Goal: Register for event/course

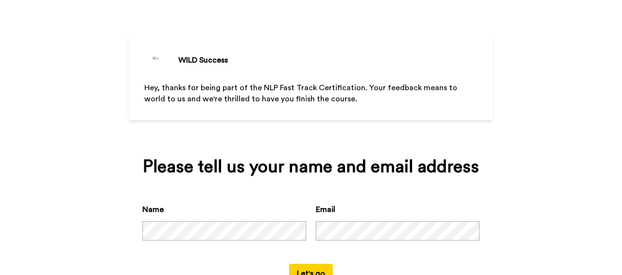
scroll to position [64, 0]
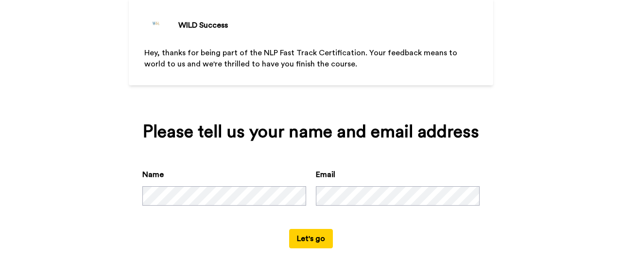
click at [310, 238] on button "Let's go" at bounding box center [311, 238] width 44 height 19
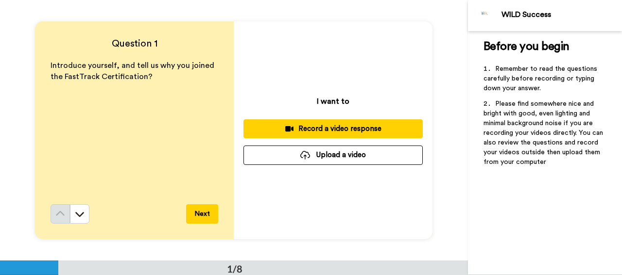
click at [198, 217] on button "Next" at bounding box center [202, 214] width 32 height 19
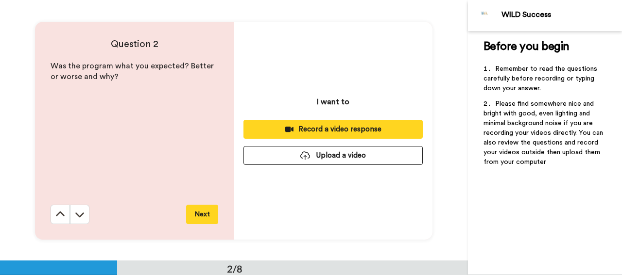
scroll to position [261, 0]
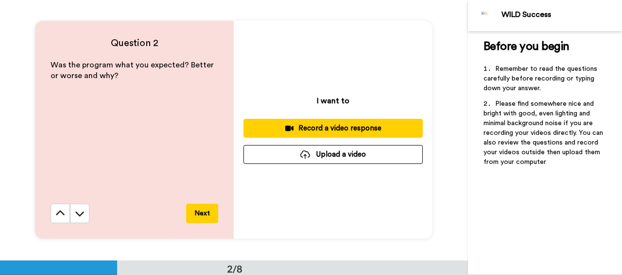
click at [198, 212] on button "Next" at bounding box center [202, 213] width 32 height 19
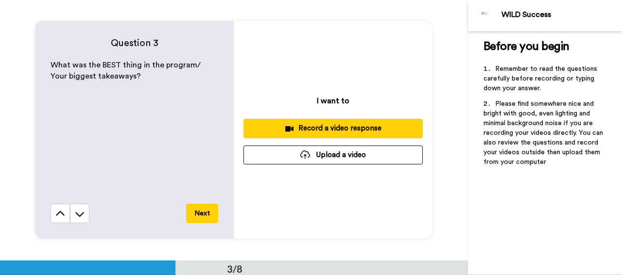
scroll to position [522, 0]
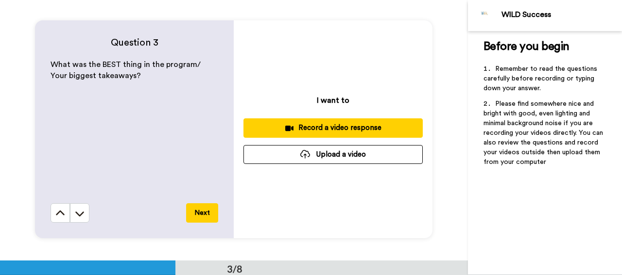
click at [198, 212] on button "Next" at bounding box center [202, 213] width 32 height 19
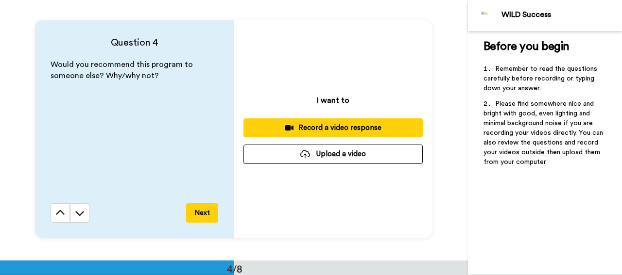
scroll to position [783, 0]
click at [198, 212] on button "Next" at bounding box center [202, 213] width 32 height 19
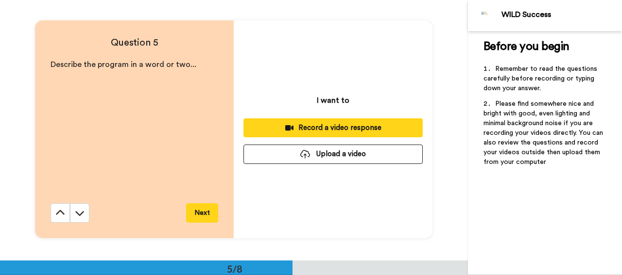
scroll to position [1044, 0]
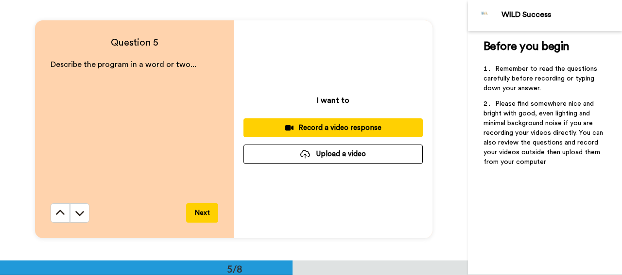
click at [203, 214] on button "Next" at bounding box center [202, 213] width 32 height 19
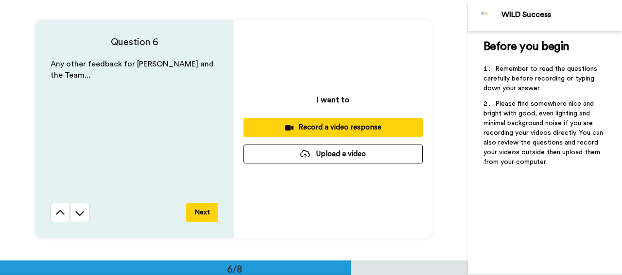
scroll to position [1305, 0]
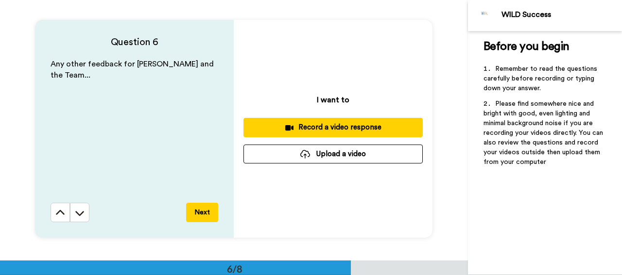
click at [203, 214] on button "Next" at bounding box center [202, 212] width 32 height 19
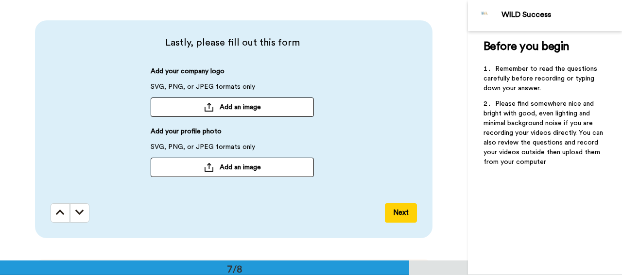
scroll to position [1566, 0]
click at [77, 215] on icon at bounding box center [79, 212] width 9 height 10
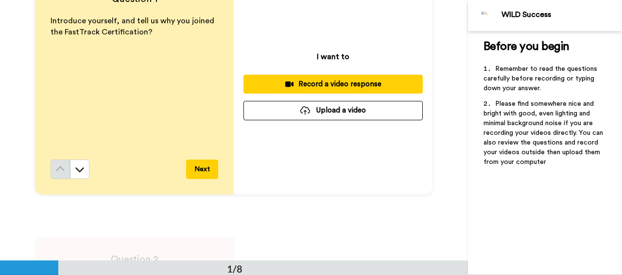
scroll to position [0, 0]
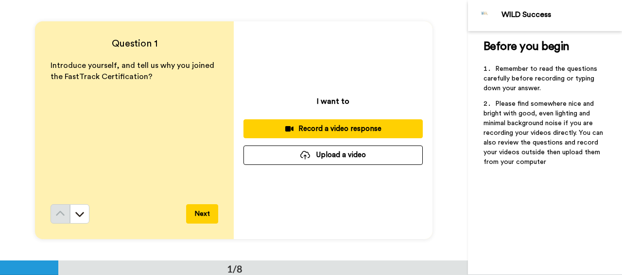
click at [92, 90] on div "Introduce yourself, and tell us why you joined the FastTrack Certification?" at bounding box center [135, 132] width 168 height 144
click at [136, 100] on div "Introduce yourself, and tell us why you joined the FastTrack Certification?" at bounding box center [135, 132] width 168 height 144
click at [148, 110] on div "Introduce yourself, and tell us why you joined the FastTrack Certification?" at bounding box center [135, 132] width 168 height 144
click at [128, 99] on div "Introduce yourself, and tell us why you joined the FastTrack Certification?" at bounding box center [135, 132] width 168 height 144
click at [159, 118] on div "Introduce yourself, and tell us why you joined the FastTrack Certification?" at bounding box center [135, 132] width 168 height 144
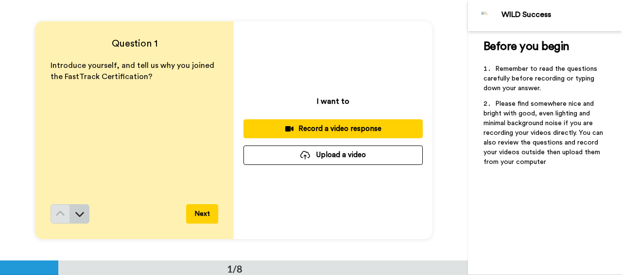
click at [76, 215] on icon at bounding box center [80, 215] width 9 height 5
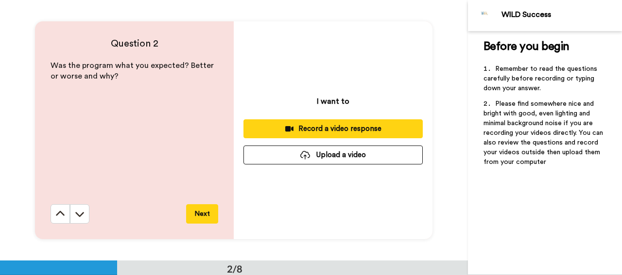
scroll to position [261, 0]
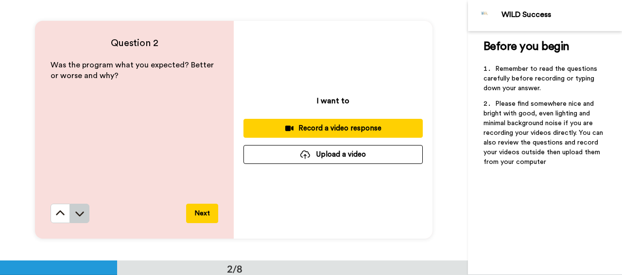
click at [76, 211] on icon at bounding box center [80, 214] width 10 height 10
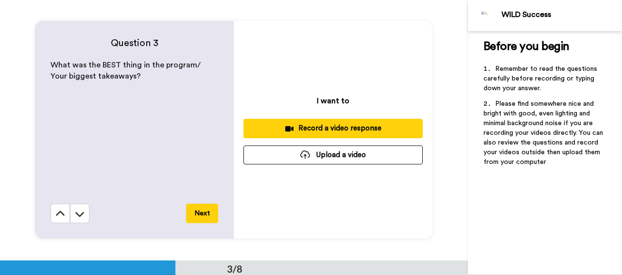
scroll to position [522, 0]
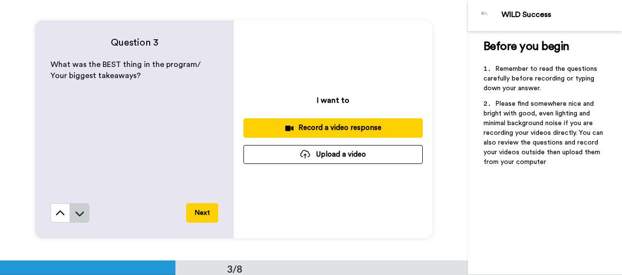
click at [77, 214] on icon at bounding box center [80, 214] width 10 height 10
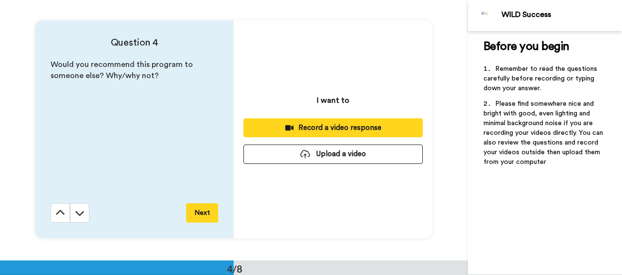
scroll to position [783, 0]
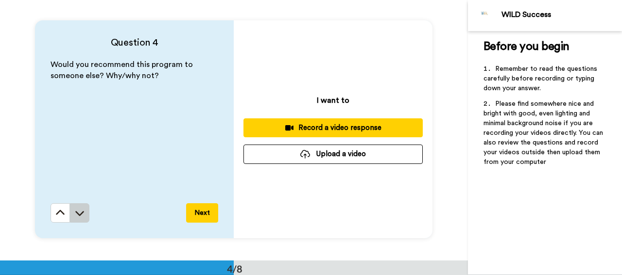
click at [76, 213] on icon at bounding box center [80, 214] width 9 height 5
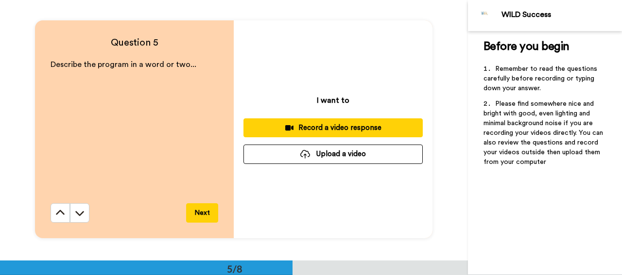
scroll to position [1044, 0]
click at [79, 211] on icon at bounding box center [80, 213] width 10 height 10
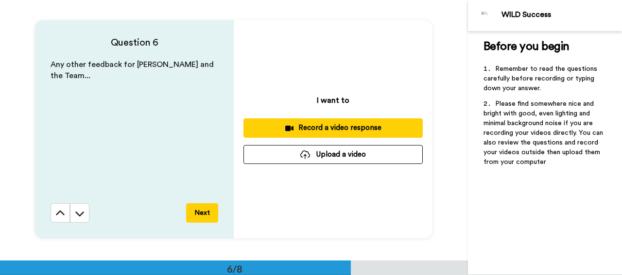
scroll to position [1305, 0]
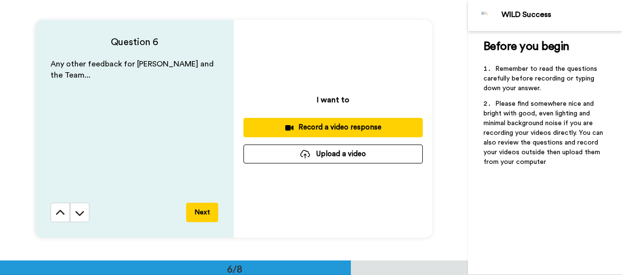
click at [119, 134] on div "Any other feedback for [PERSON_NAME] and the Team..." at bounding box center [135, 131] width 168 height 144
click at [82, 214] on button at bounding box center [79, 212] width 19 height 19
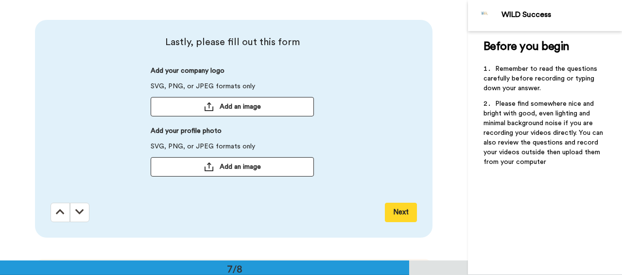
scroll to position [1566, 0]
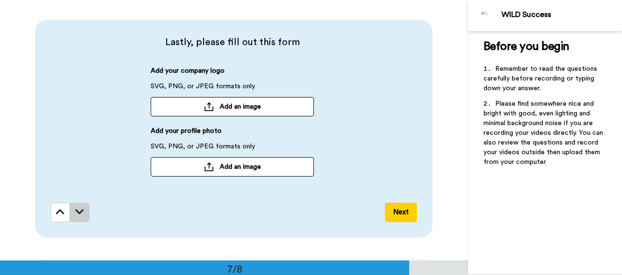
click at [79, 212] on icon at bounding box center [79, 212] width 9 height 10
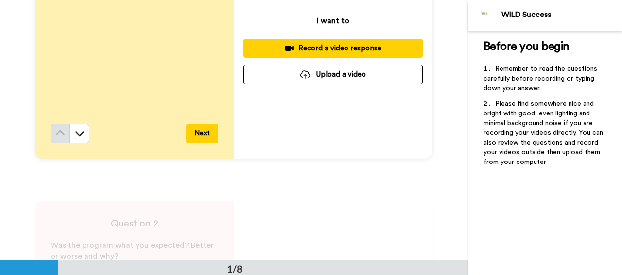
scroll to position [0, 0]
